Goal: Task Accomplishment & Management: Use online tool/utility

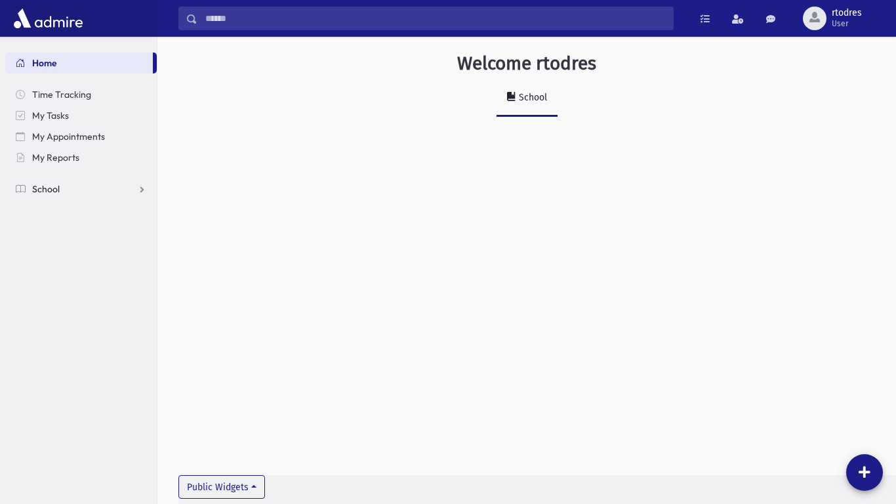
drag, startPoint x: 138, startPoint y: 189, endPoint x: 145, endPoint y: 186, distance: 7.3
click at [140, 189] on link "School" at bounding box center [81, 188] width 152 height 21
click at [96, 230] on link "Attendance" at bounding box center [81, 230] width 152 height 21
click at [92, 241] on link "Entry" at bounding box center [81, 251] width 152 height 21
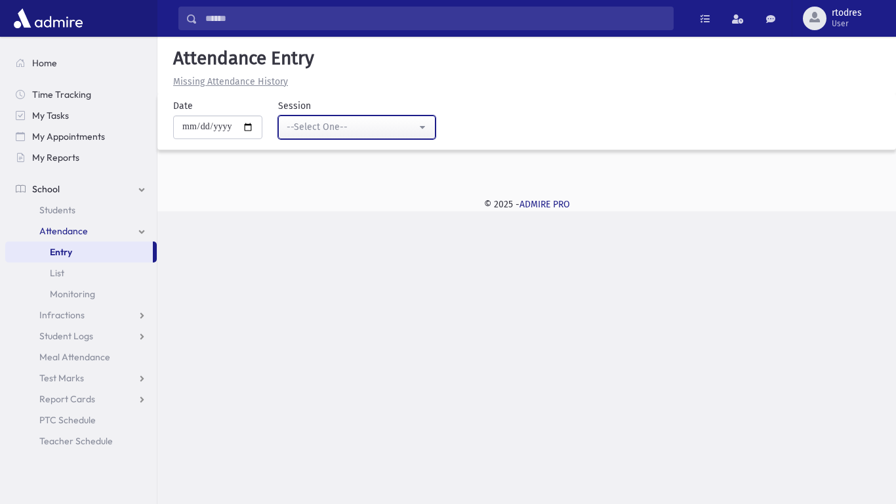
click at [292, 125] on button "--Select One--" at bounding box center [356, 127] width 157 height 24
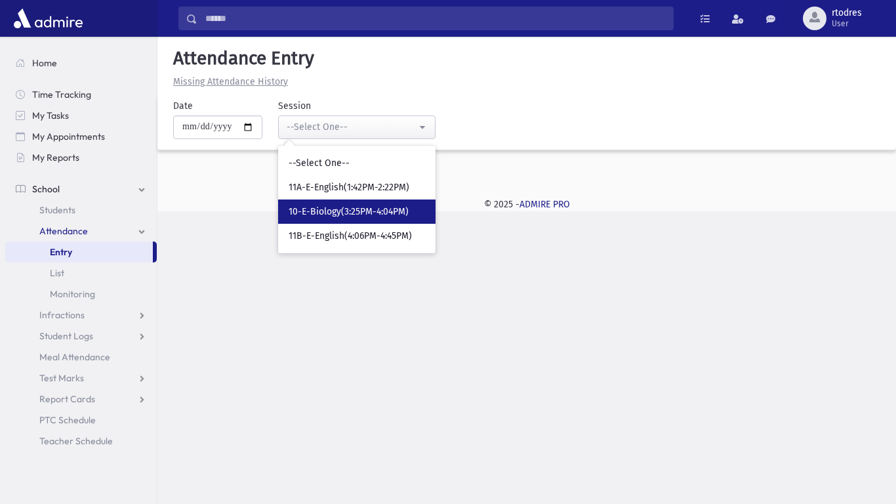
click at [331, 213] on span "10-E-Biology(3:25PM-4:04PM)" at bounding box center [349, 211] width 120 height 13
select select "*****"
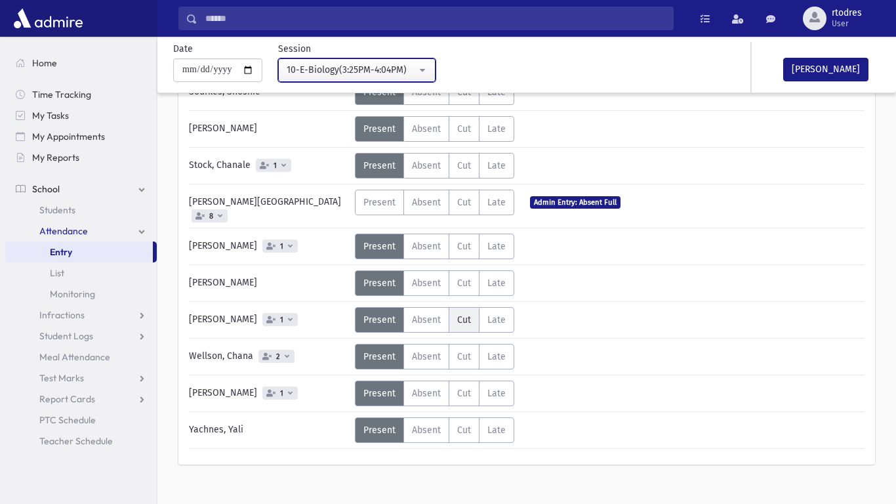
scroll to position [791, 0]
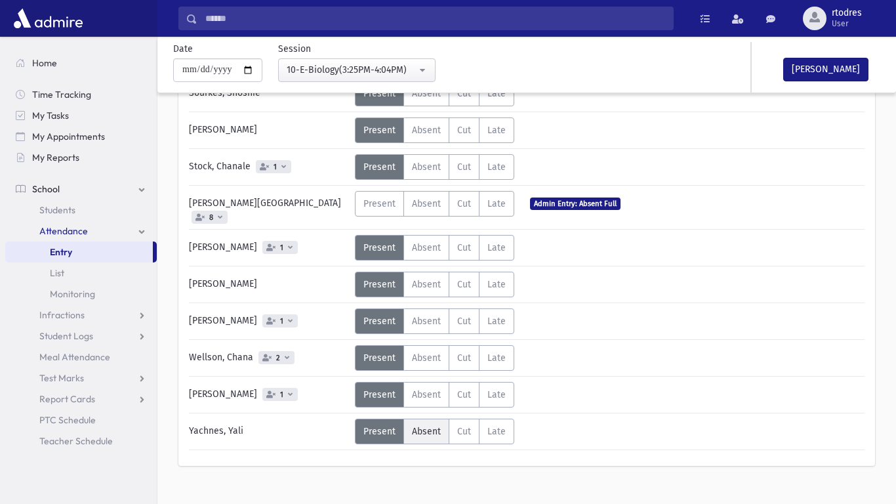
click at [417, 426] on span "Absent" at bounding box center [426, 431] width 29 height 11
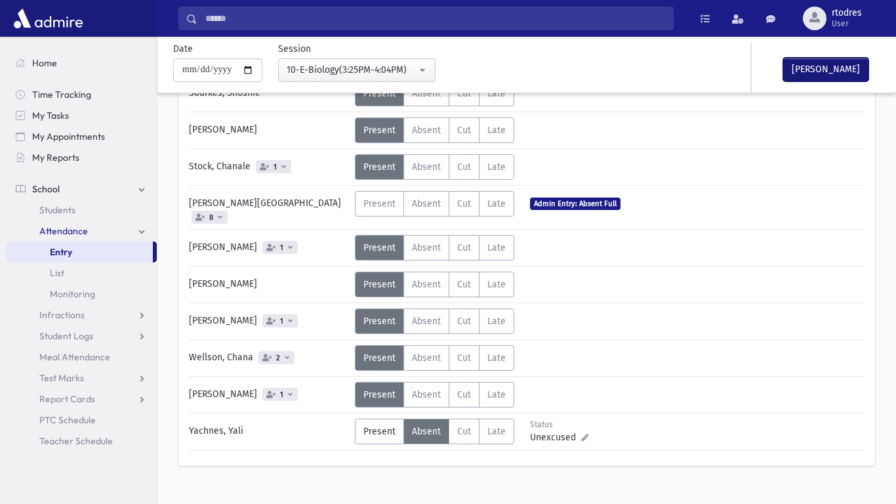
click at [830, 73] on button "[PERSON_NAME]" at bounding box center [825, 70] width 85 height 24
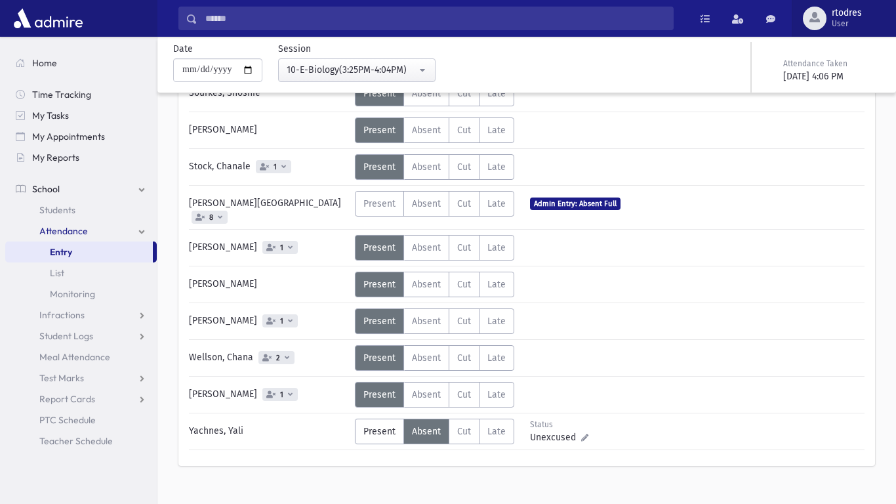
click at [850, 0] on button "rtodres User" at bounding box center [844, 18] width 104 height 37
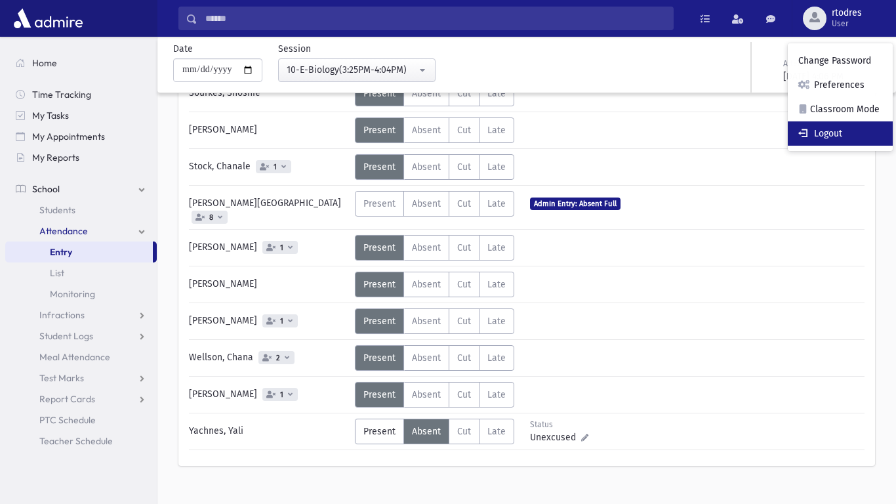
click at [862, 135] on link "Logout" at bounding box center [840, 133] width 105 height 24
